Goal: Transaction & Acquisition: Purchase product/service

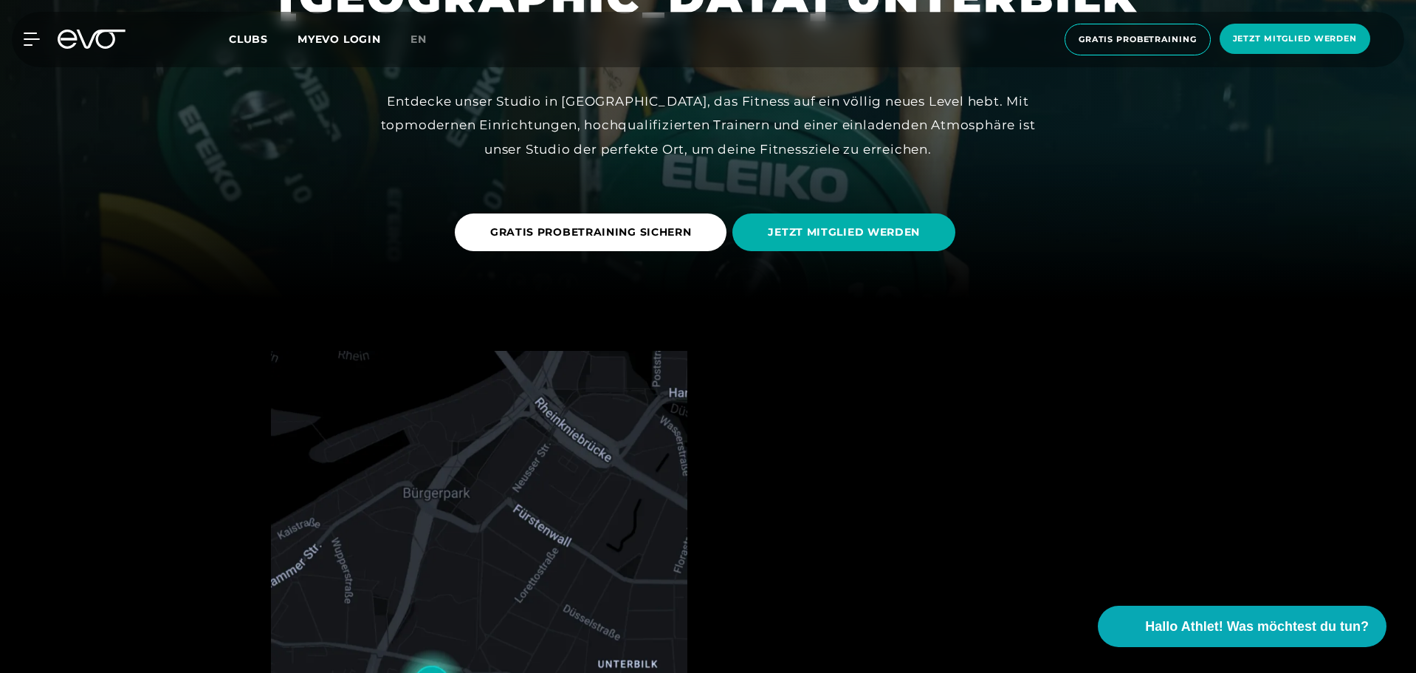
scroll to position [369, 0]
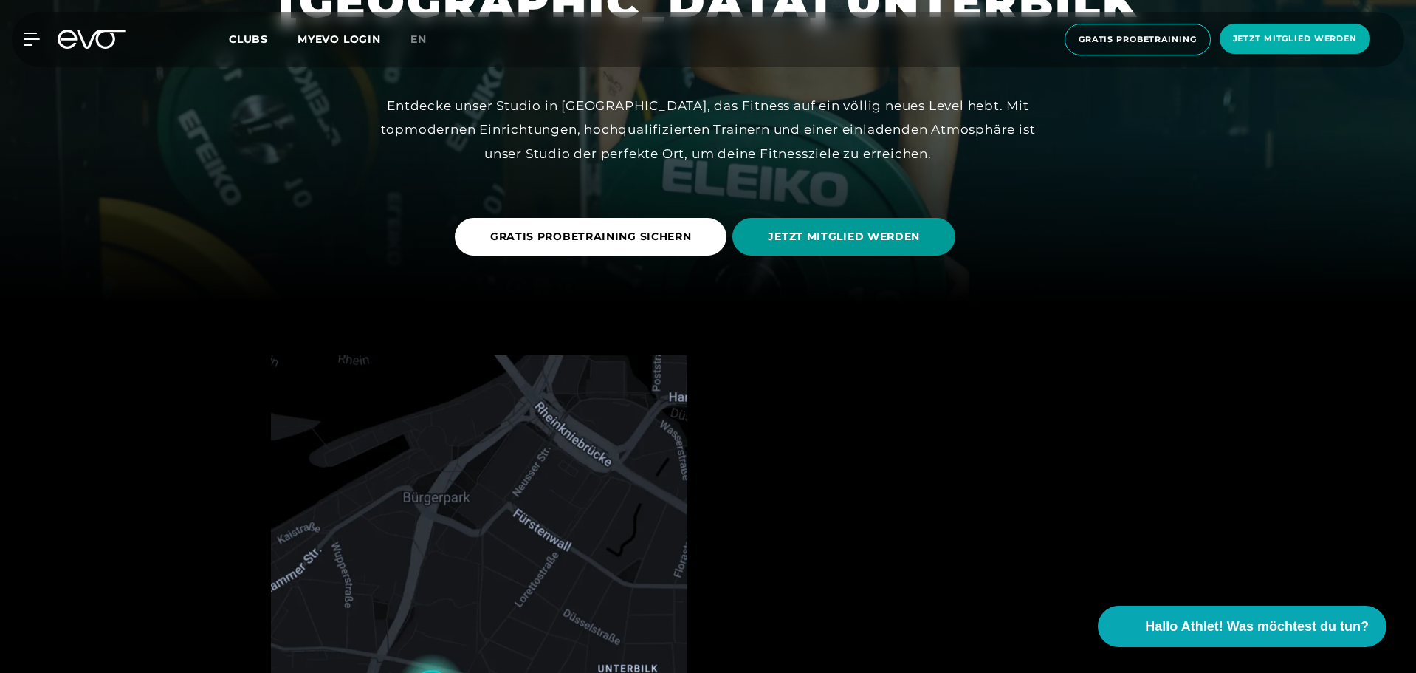
click at [873, 240] on span "JETZT MITGLIED WERDEN" at bounding box center [844, 237] width 152 height 16
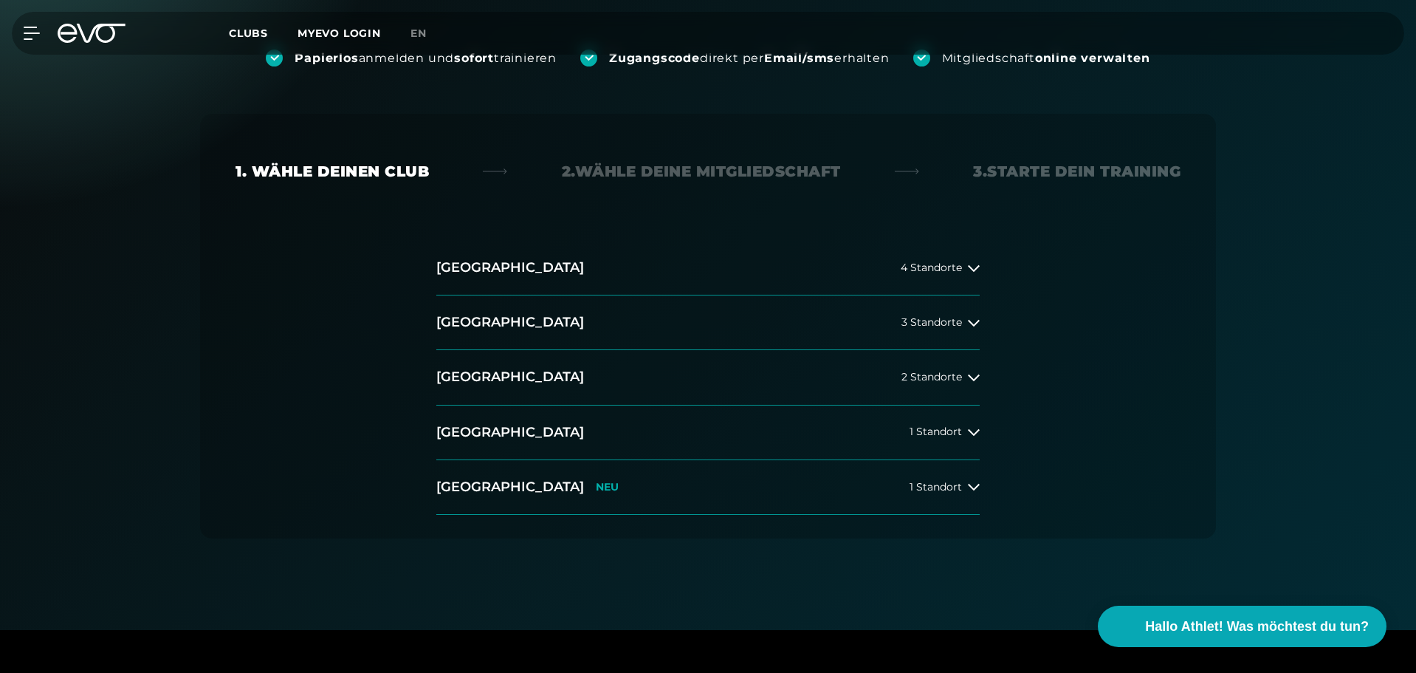
scroll to position [222, 0]
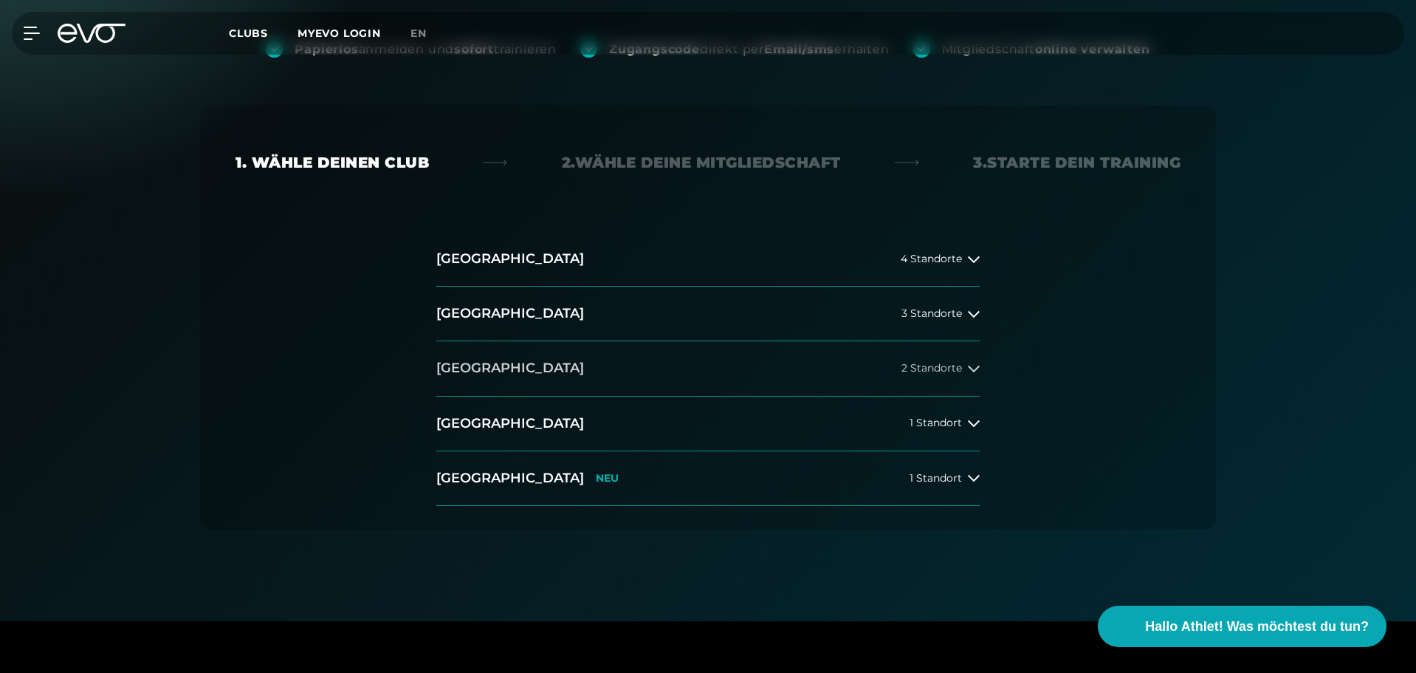
click at [974, 368] on icon at bounding box center [974, 369] width 12 height 12
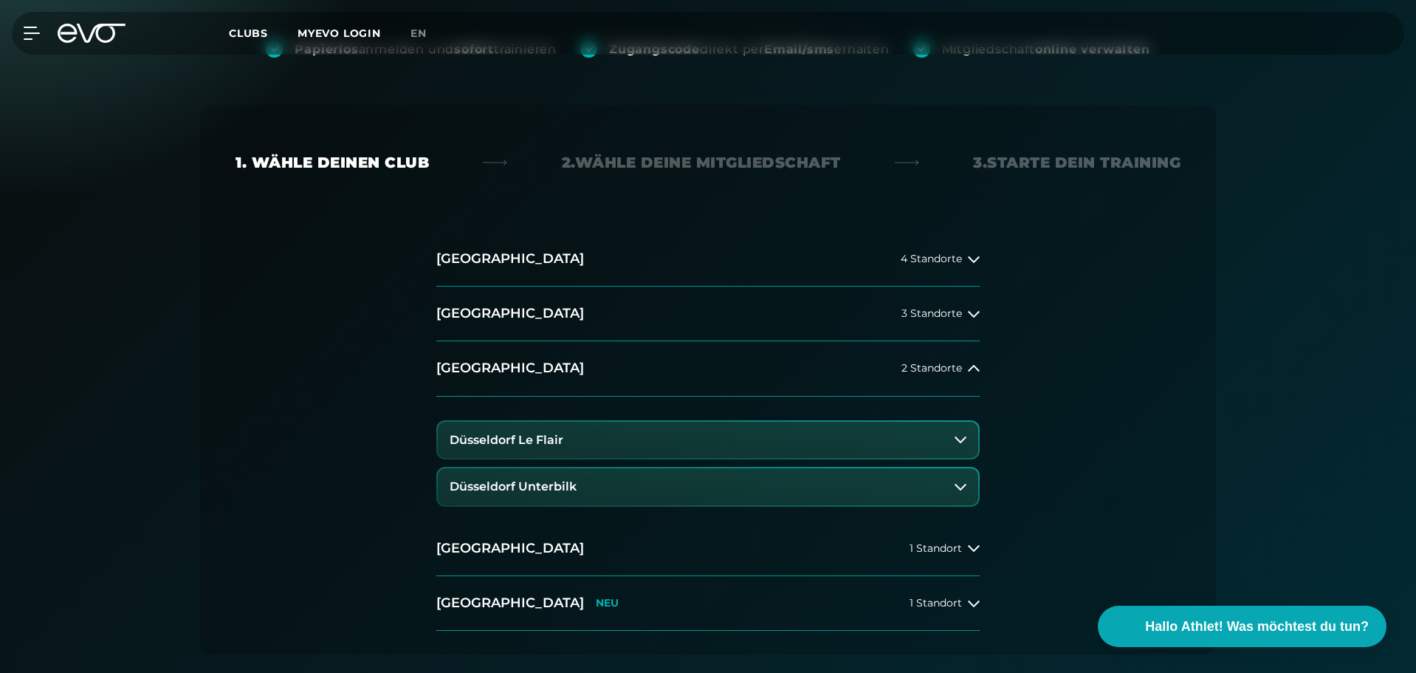
click at [659, 455] on button "Düsseldorf Le Flair" at bounding box center [708, 440] width 540 height 37
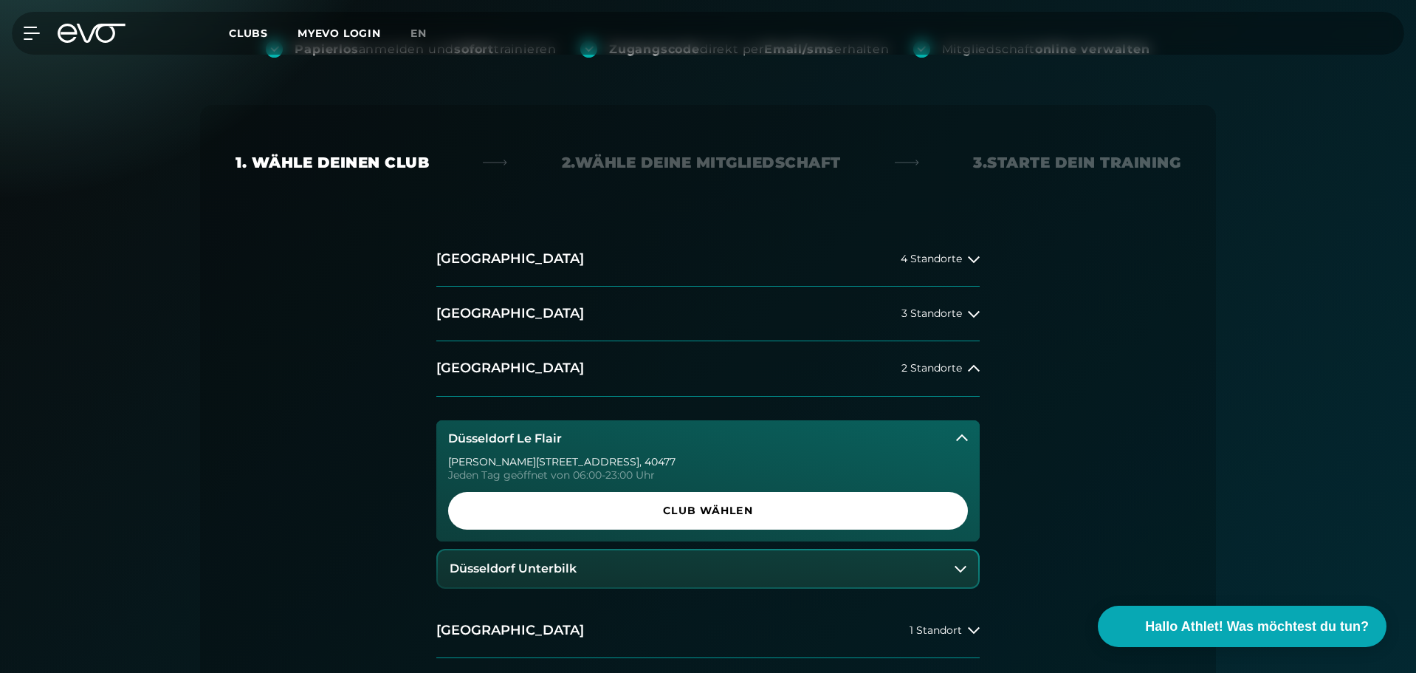
click at [642, 571] on button "Düsseldorf Unterbilk" at bounding box center [708, 568] width 540 height 37
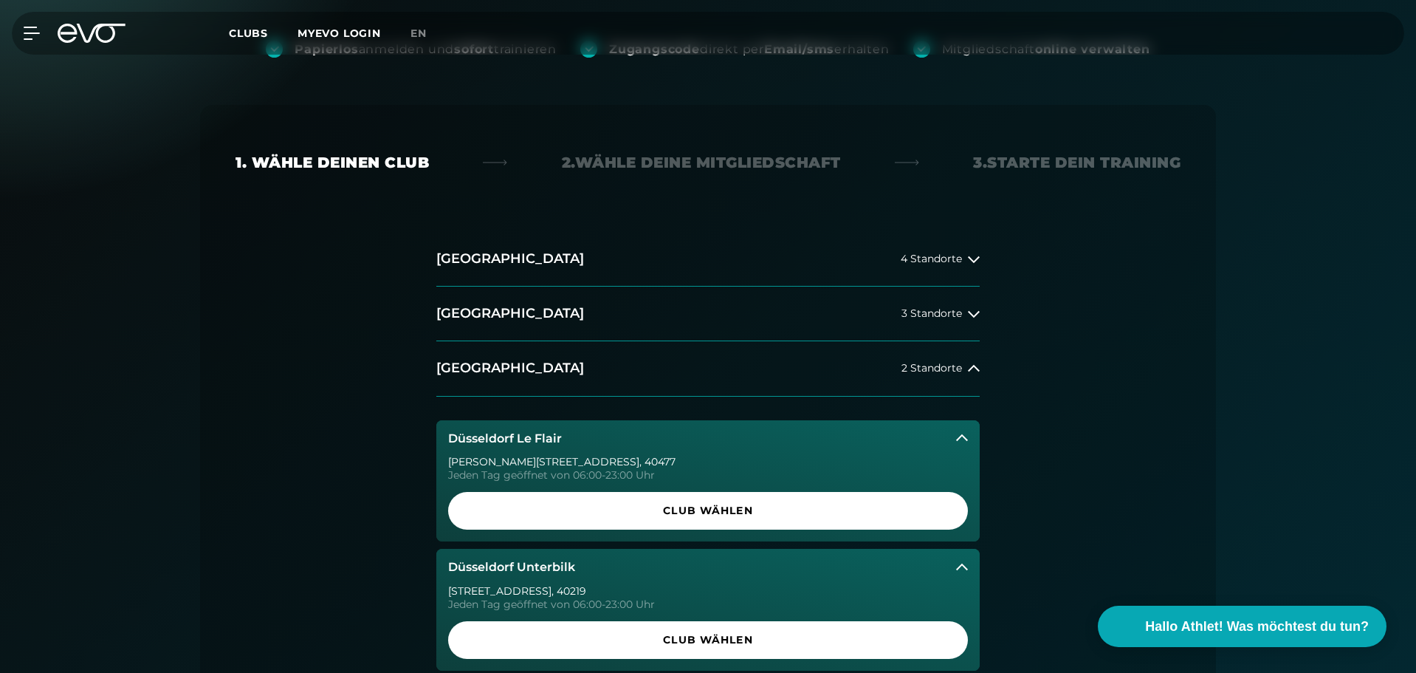
scroll to position [369, 0]
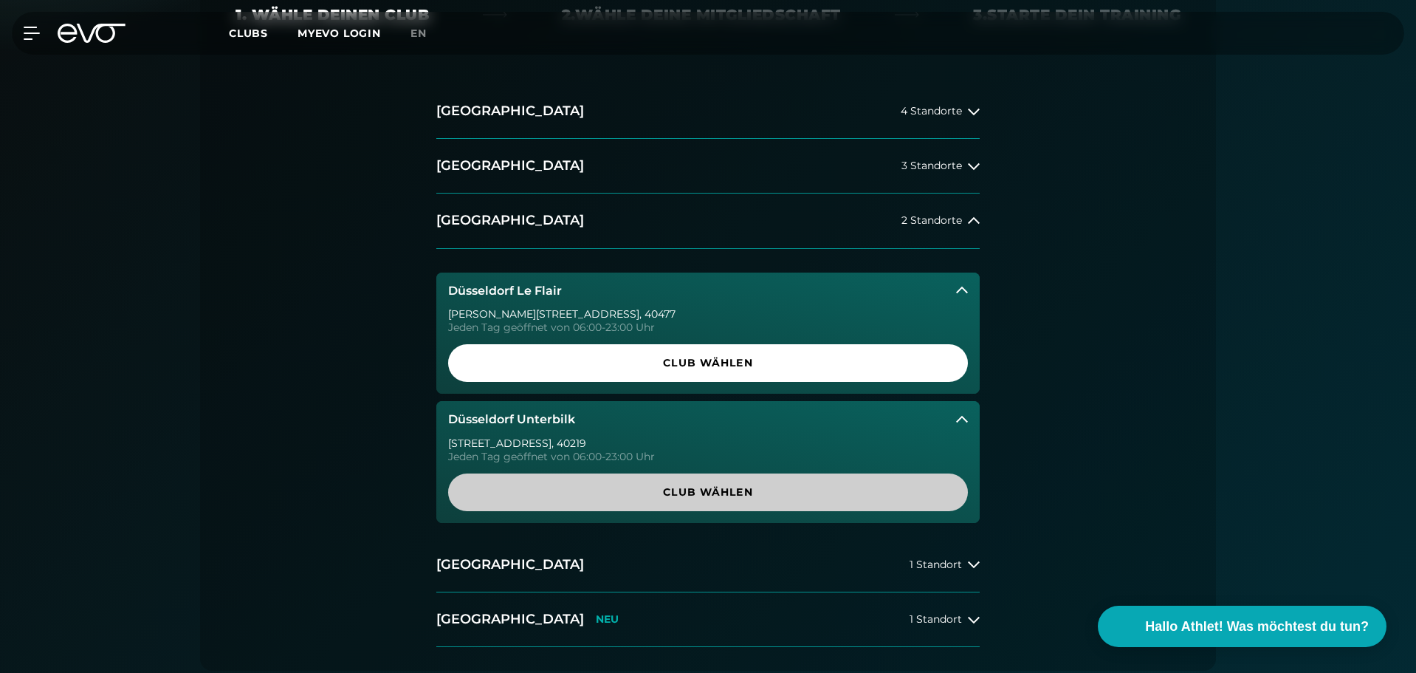
click at [695, 498] on span "Club wählen" at bounding box center [708, 492] width 449 height 16
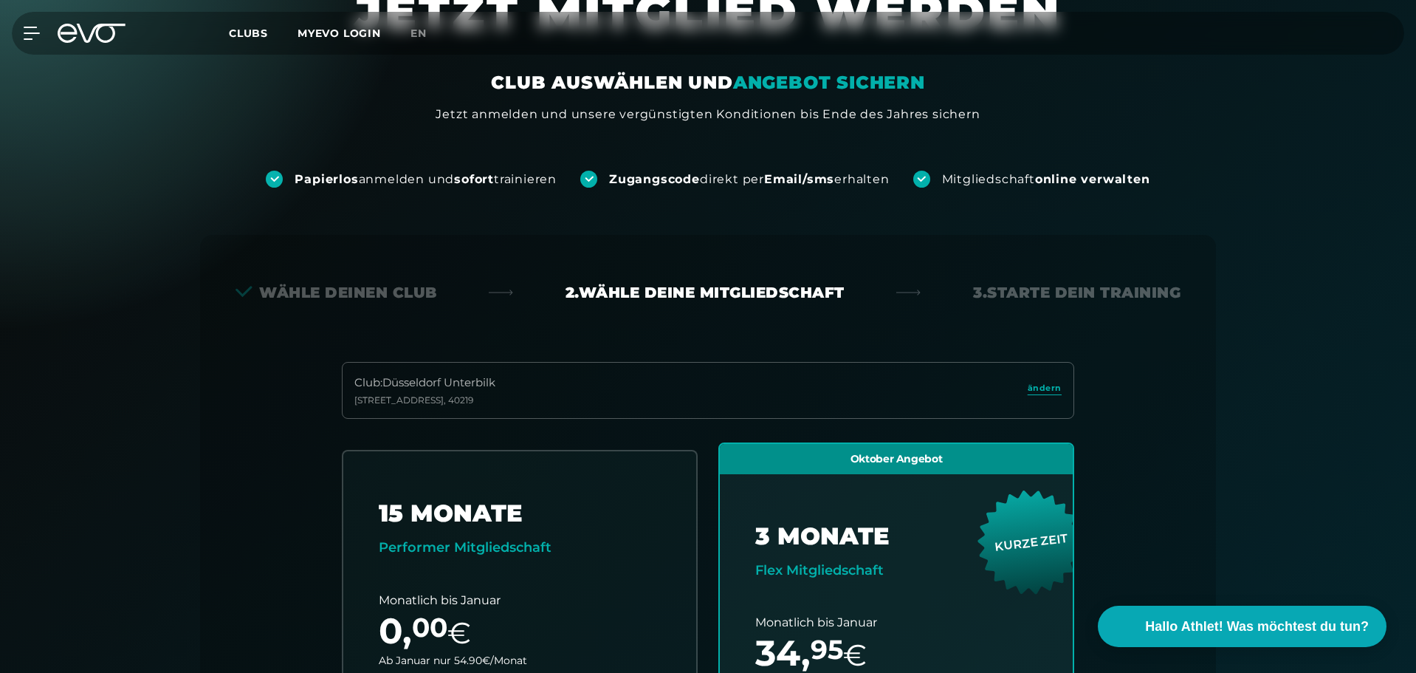
scroll to position [0, 0]
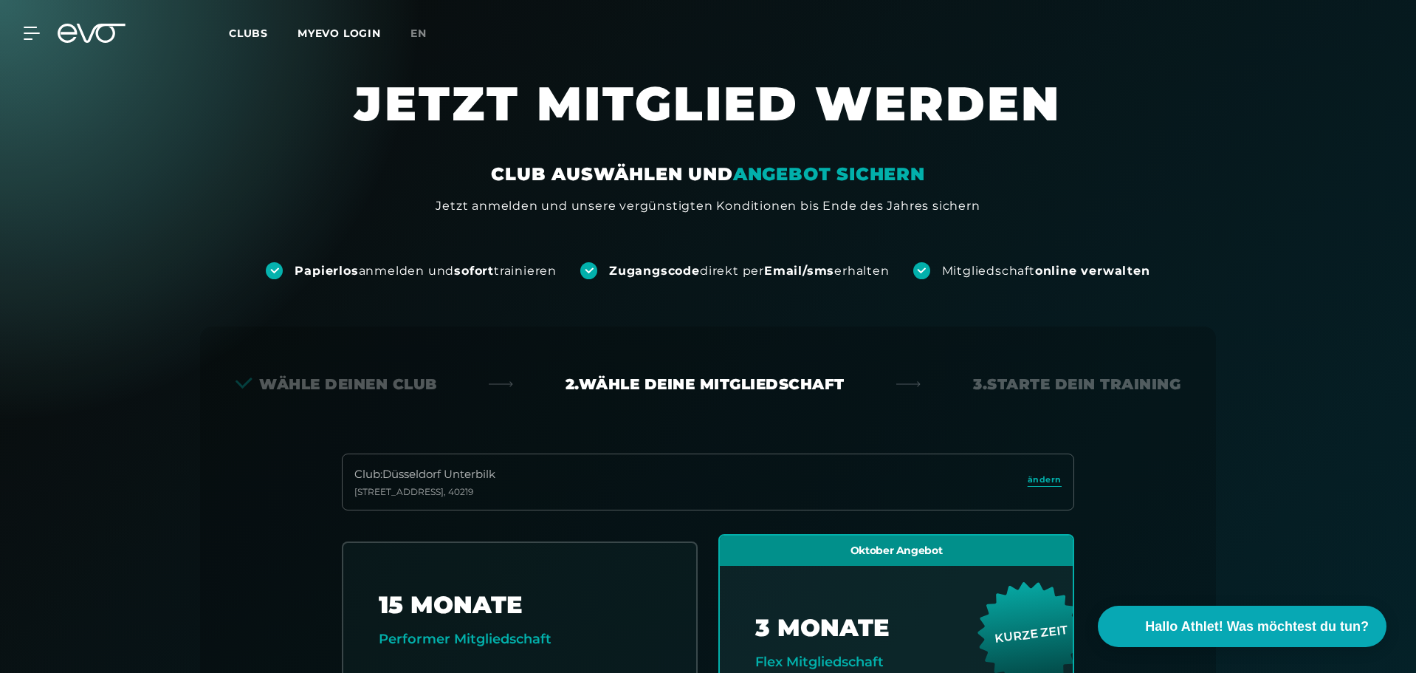
click at [236, 31] on span "Clubs" at bounding box center [248, 33] width 39 height 13
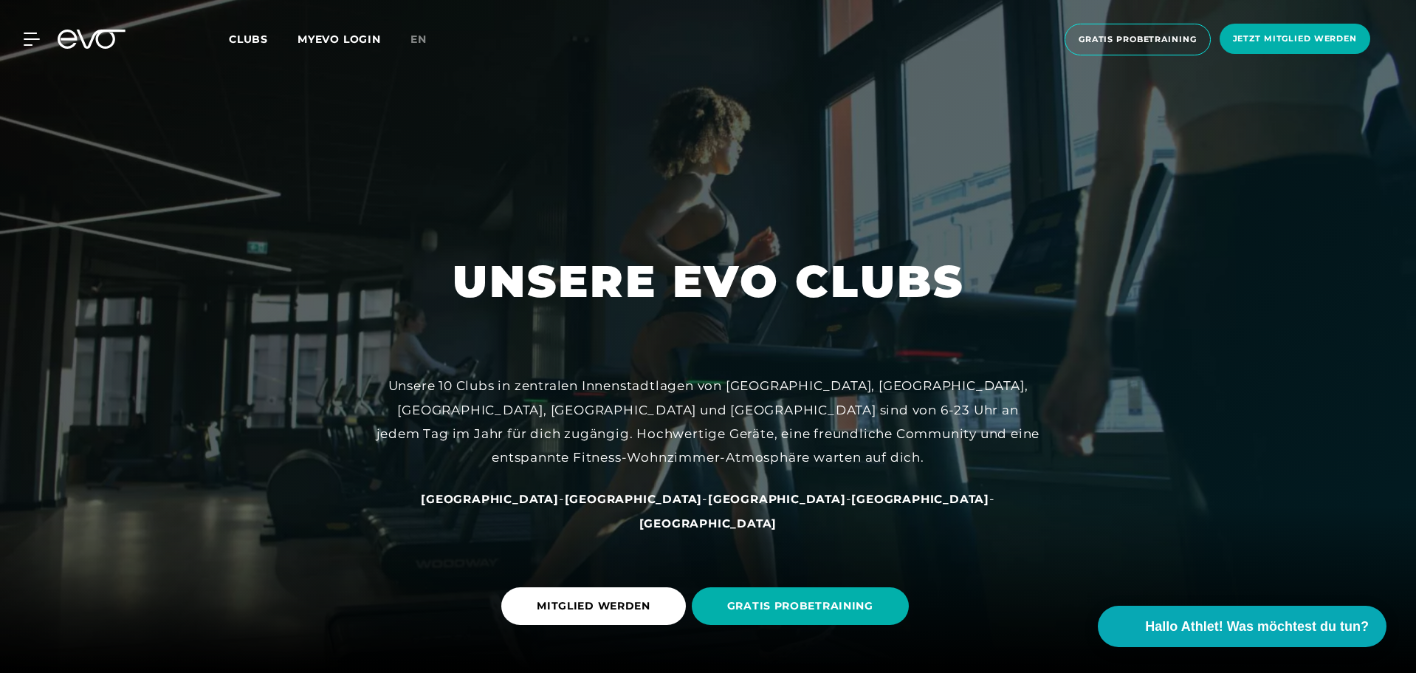
click at [715, 506] on span "[GEOGRAPHIC_DATA]" at bounding box center [777, 499] width 138 height 14
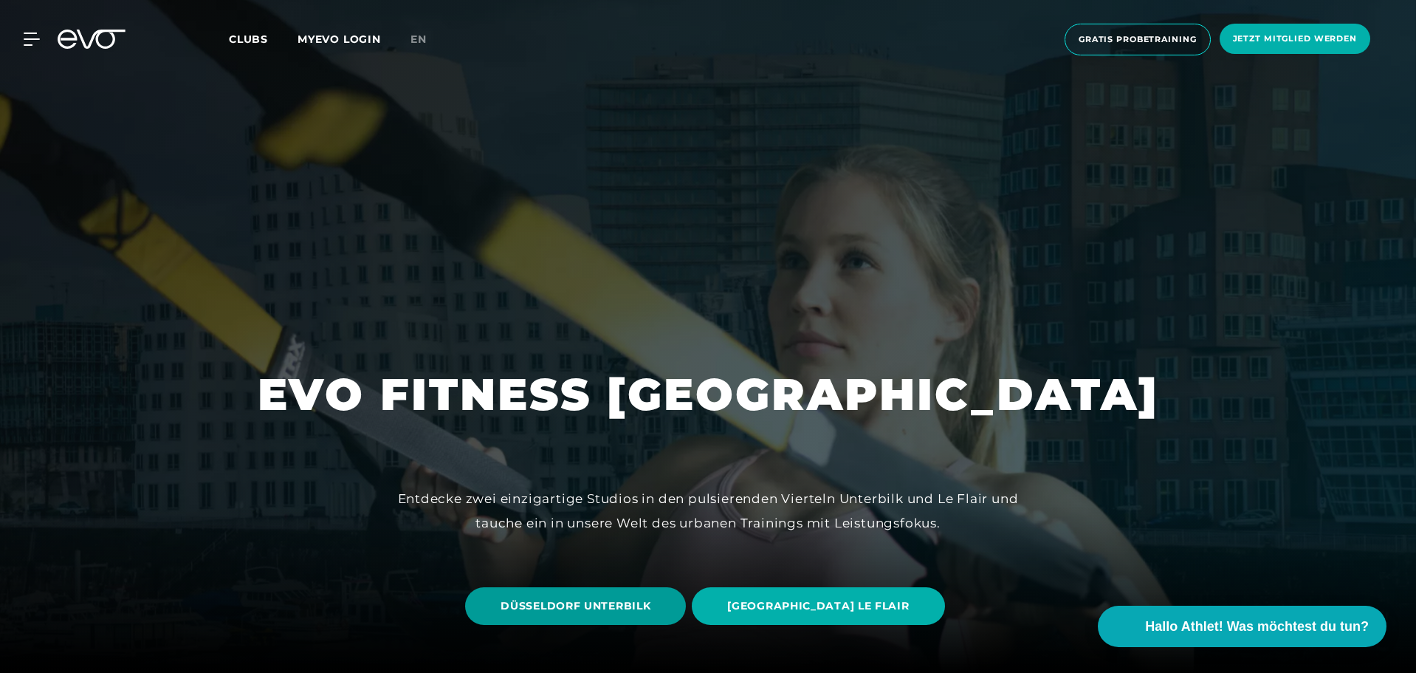
scroll to position [74, 0]
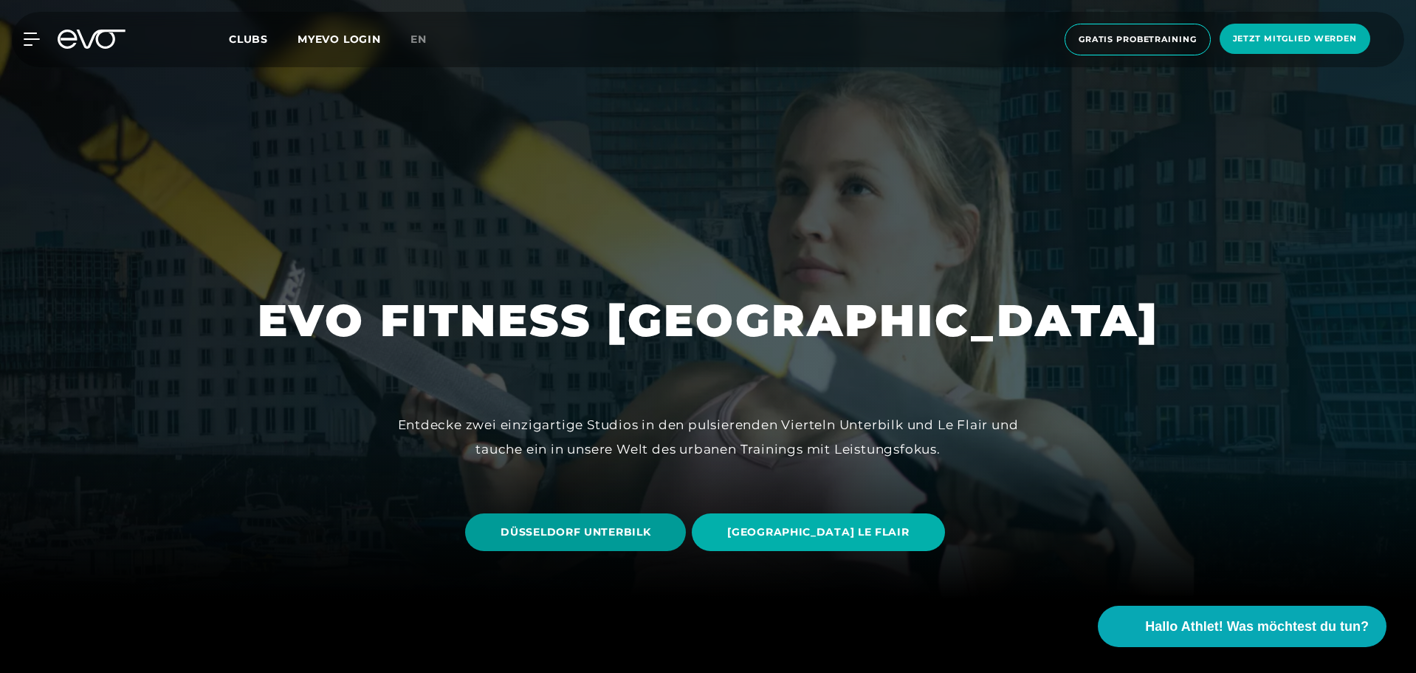
click at [625, 542] on span "DÜSSELDORF UNTERBILK" at bounding box center [575, 532] width 221 height 38
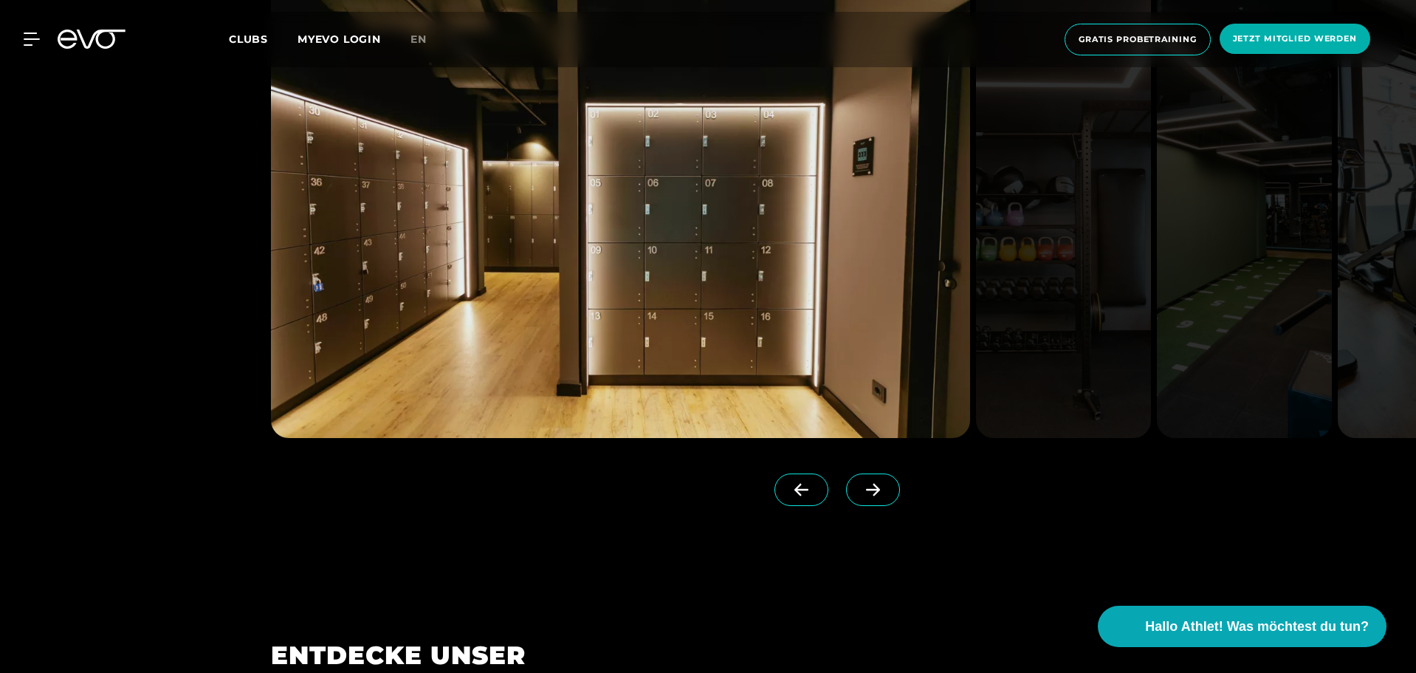
scroll to position [1551, 0]
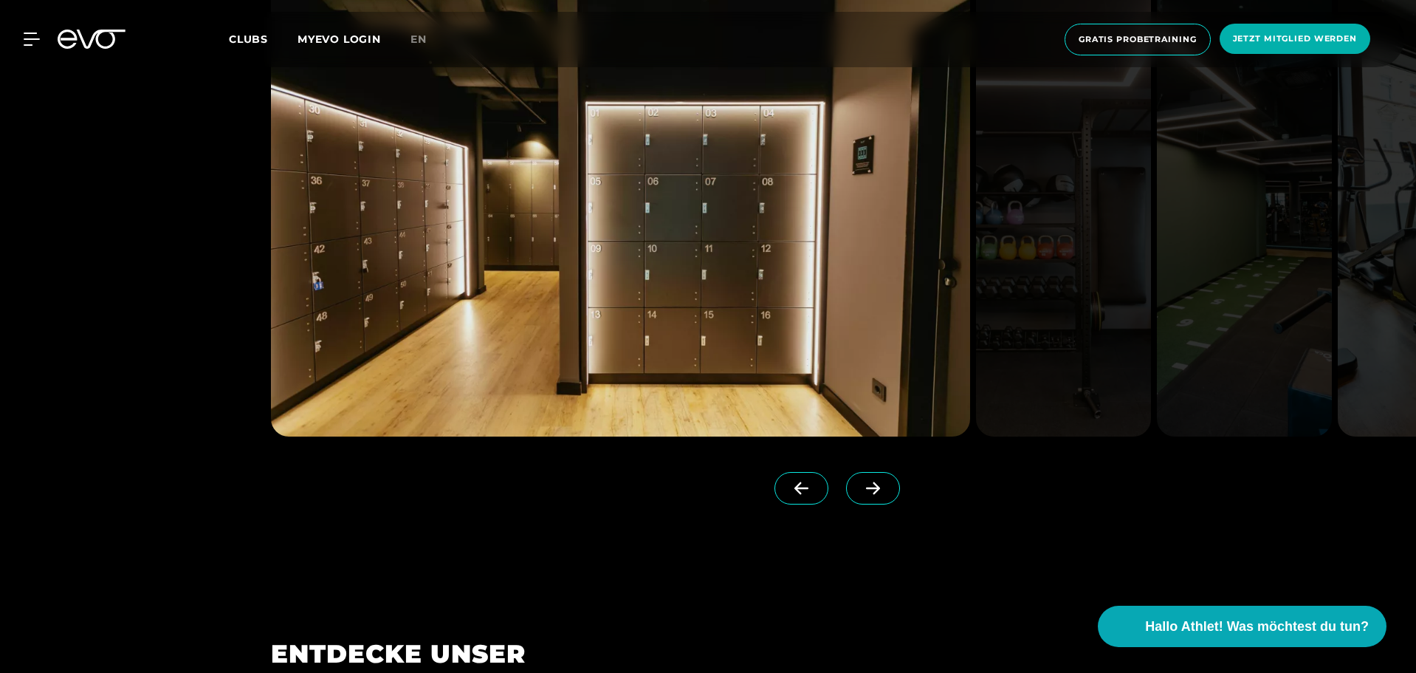
click at [866, 487] on icon at bounding box center [873, 488] width 14 height 13
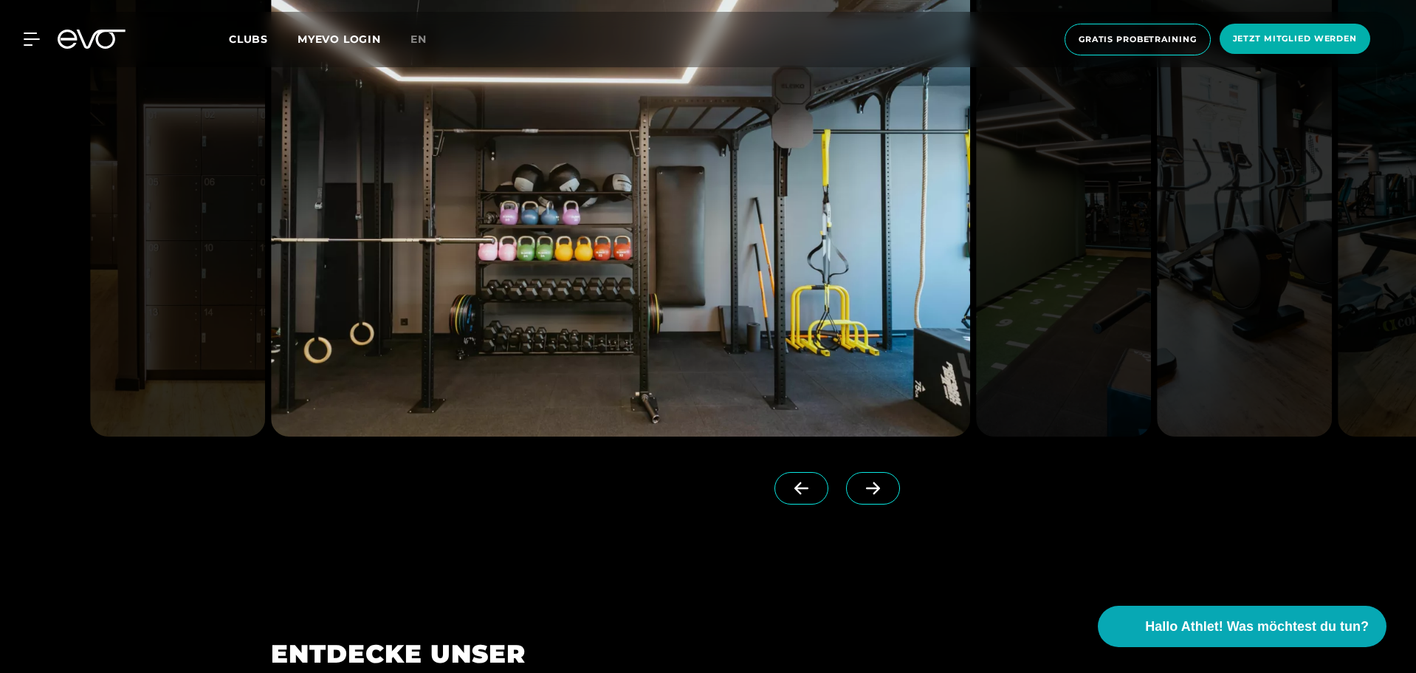
click at [866, 487] on icon at bounding box center [873, 488] width 14 height 13
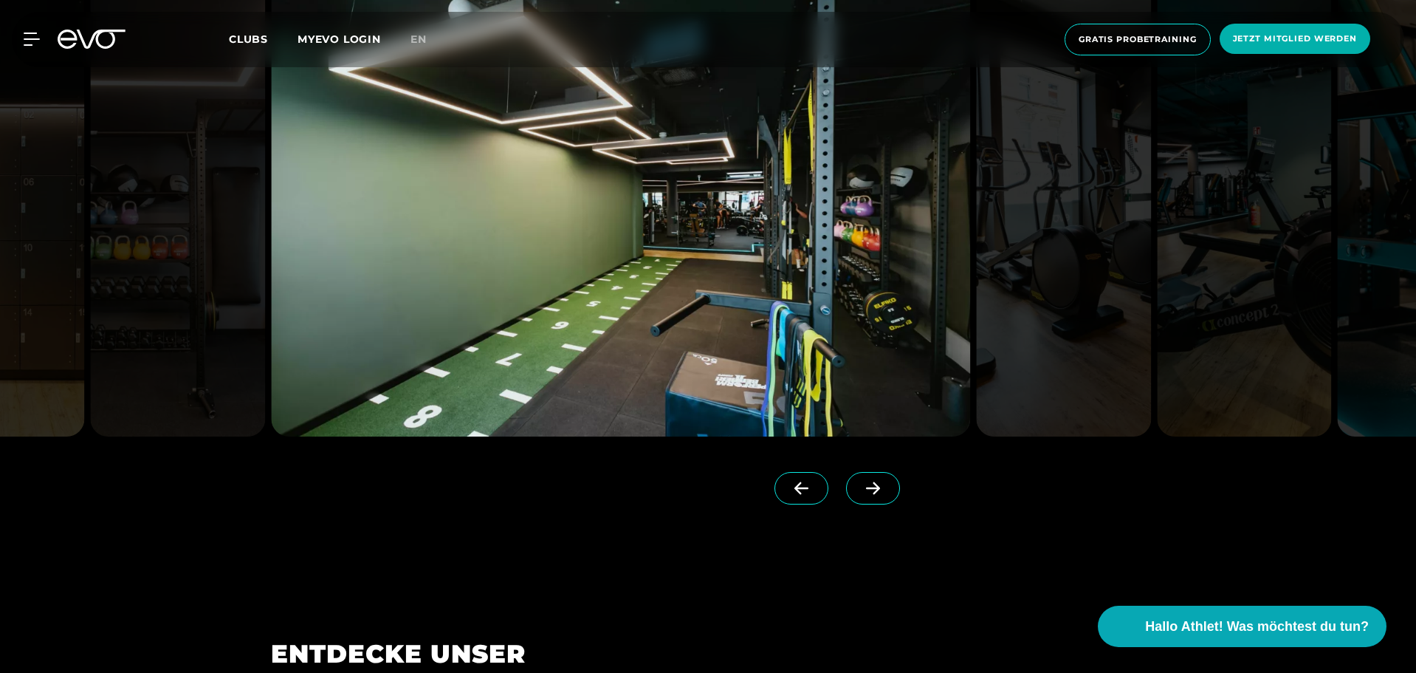
click at [866, 487] on icon at bounding box center [873, 488] width 14 height 13
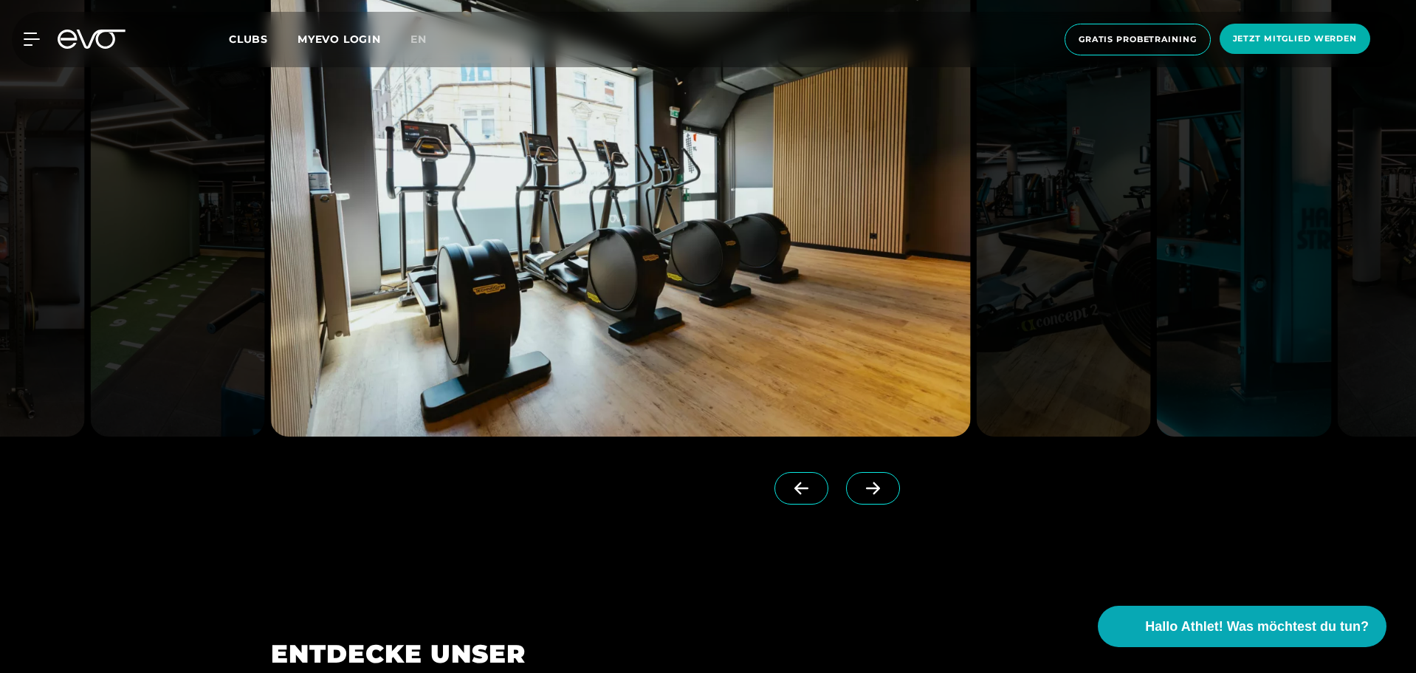
click at [866, 487] on icon at bounding box center [873, 488] width 14 height 13
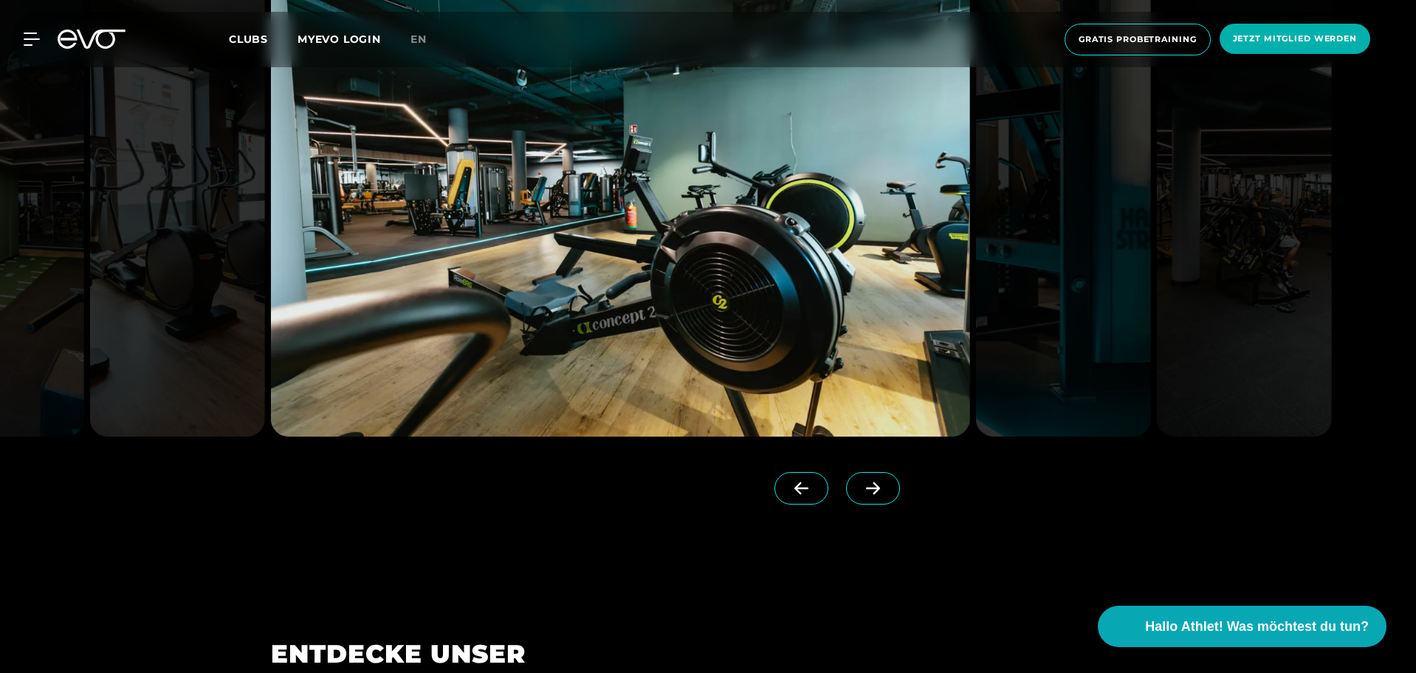
click at [866, 487] on icon at bounding box center [873, 488] width 14 height 13
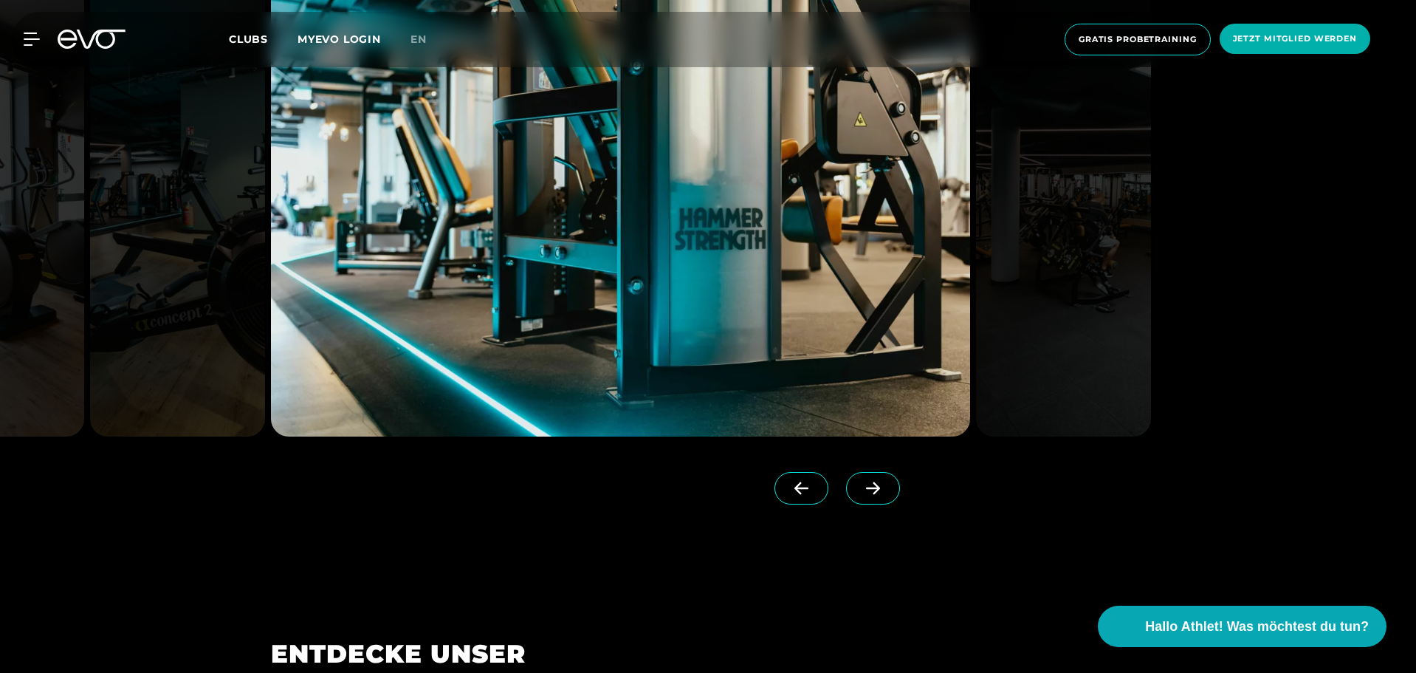
click at [866, 487] on icon at bounding box center [873, 488] width 14 height 13
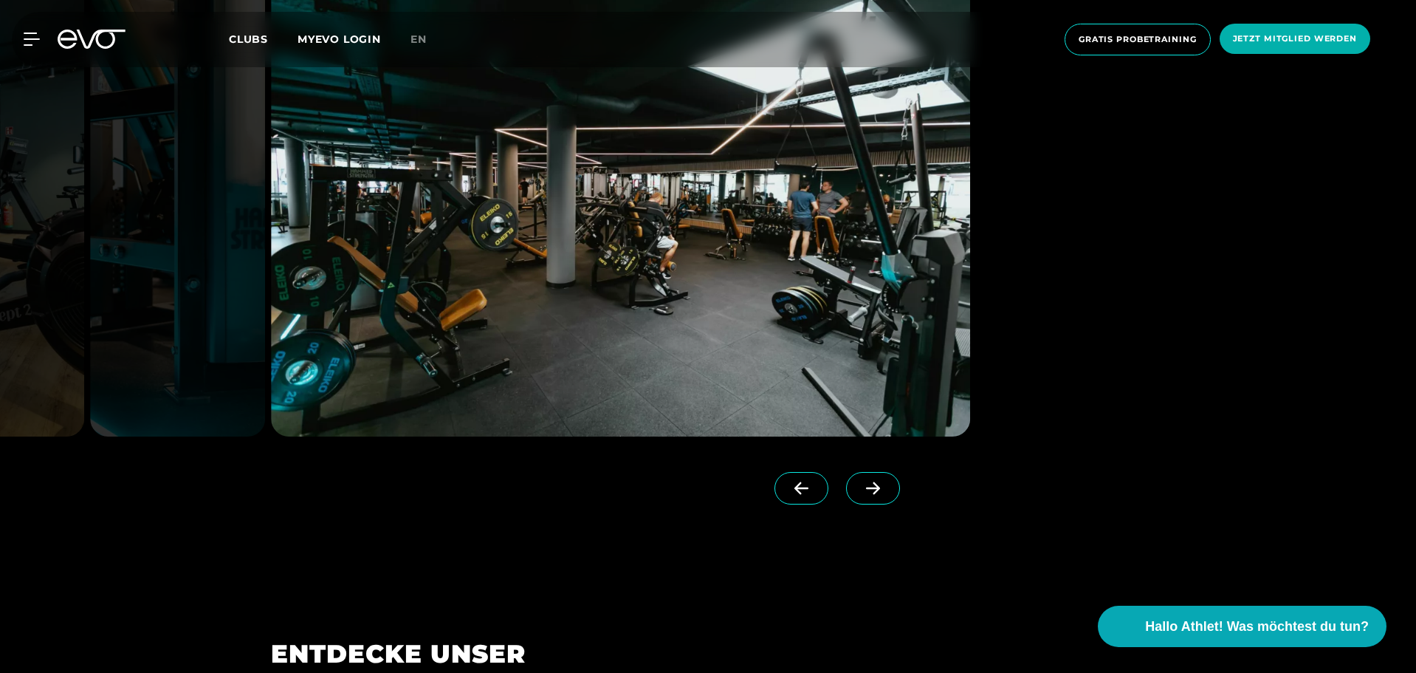
click at [866, 487] on icon at bounding box center [873, 488] width 14 height 13
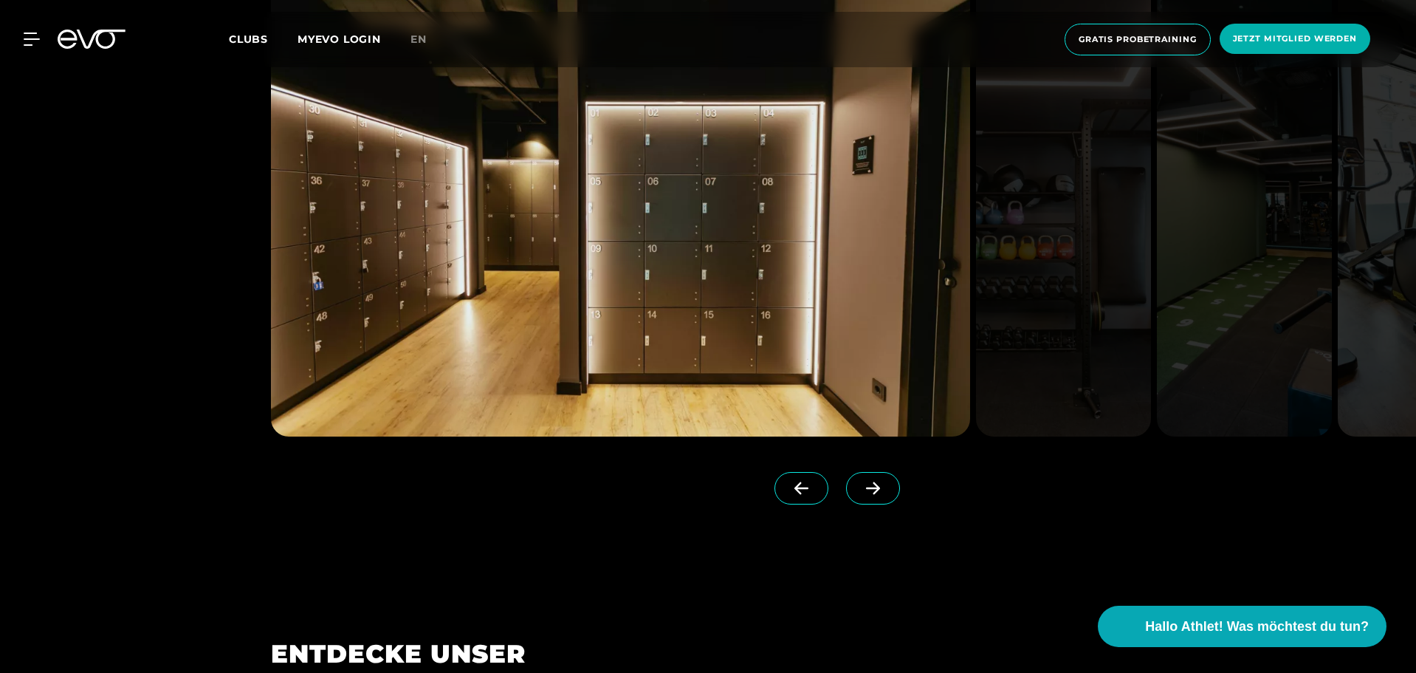
click at [866, 487] on icon at bounding box center [873, 488] width 14 height 13
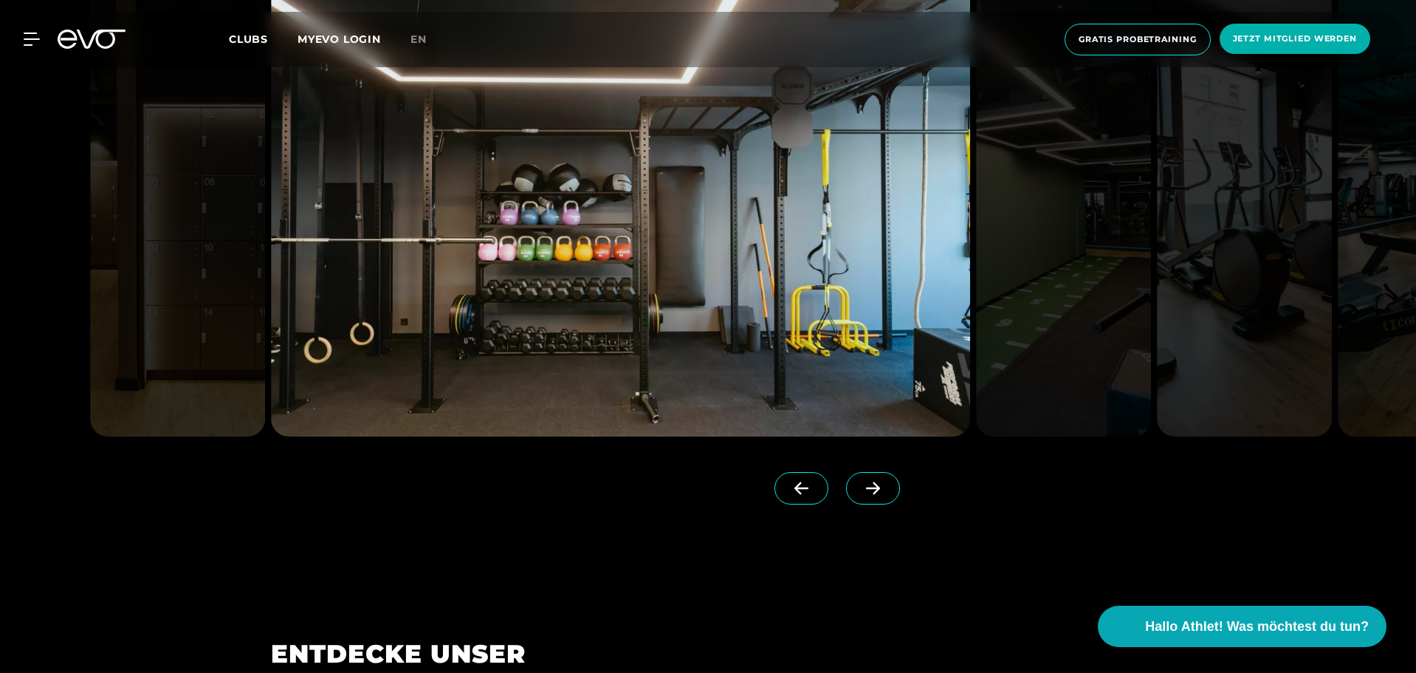
click at [866, 487] on icon at bounding box center [873, 488] width 14 height 13
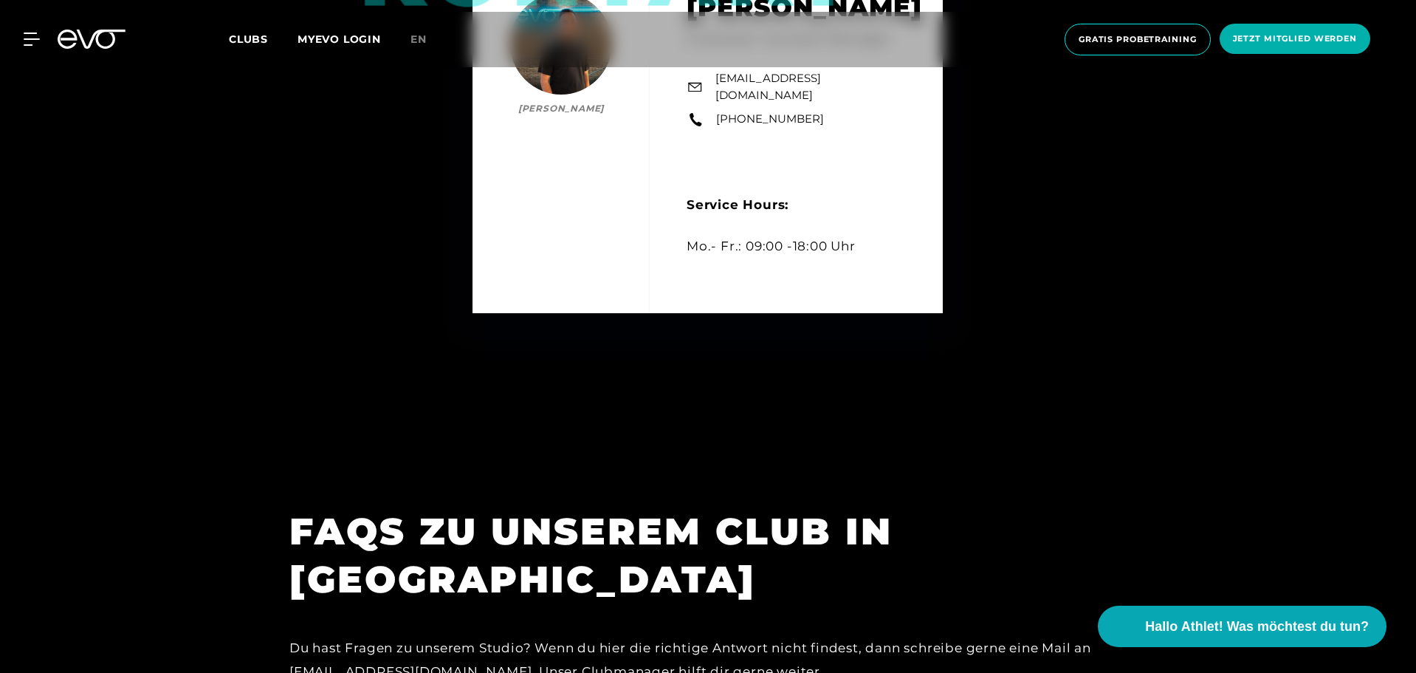
scroll to position [5316, 0]
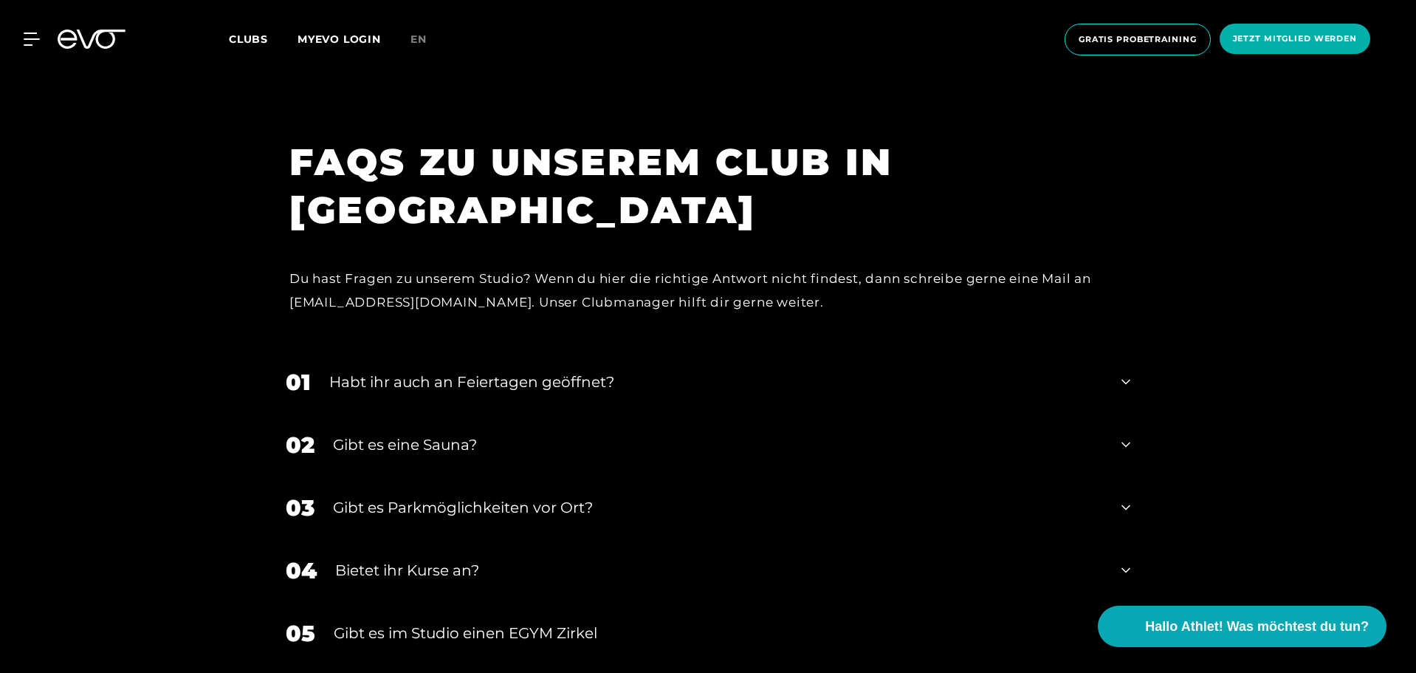
click at [788, 434] on div "Gibt es eine Sauna?" at bounding box center [718, 444] width 770 height 22
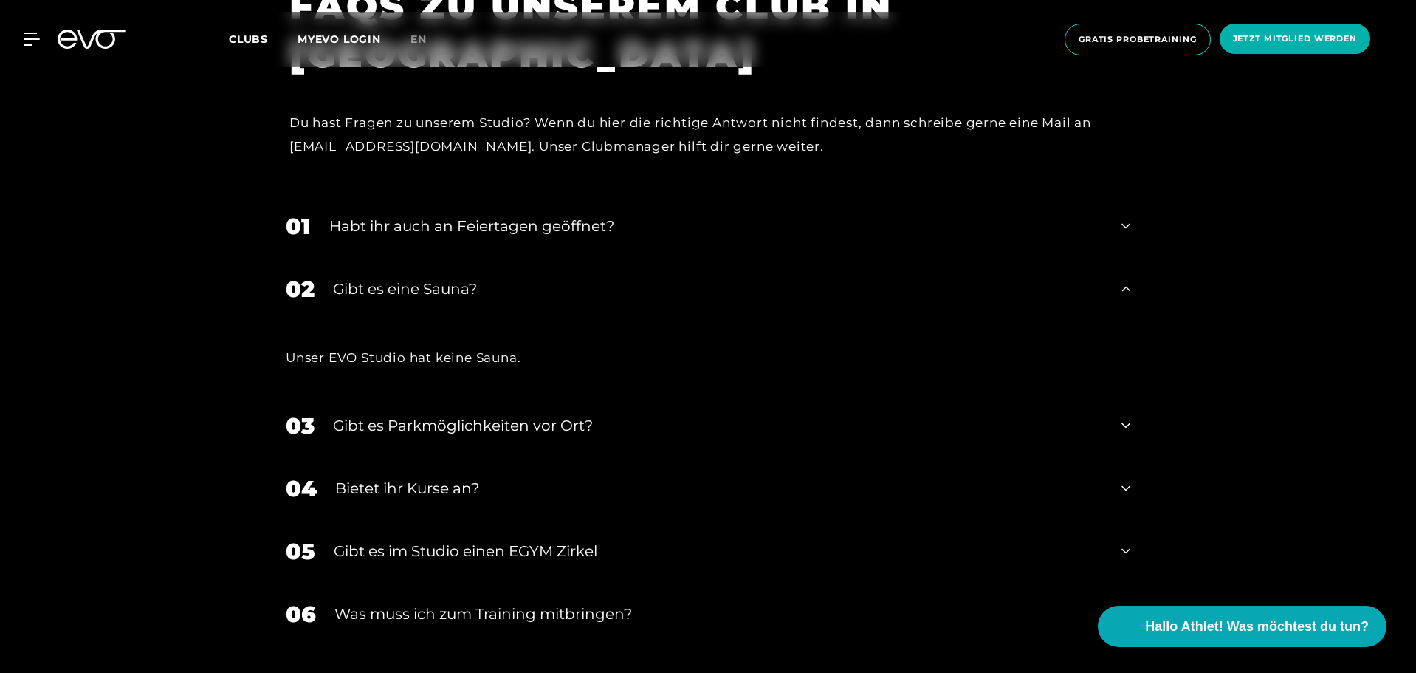
scroll to position [5538, 0]
